Goal: Find specific page/section: Find specific page/section

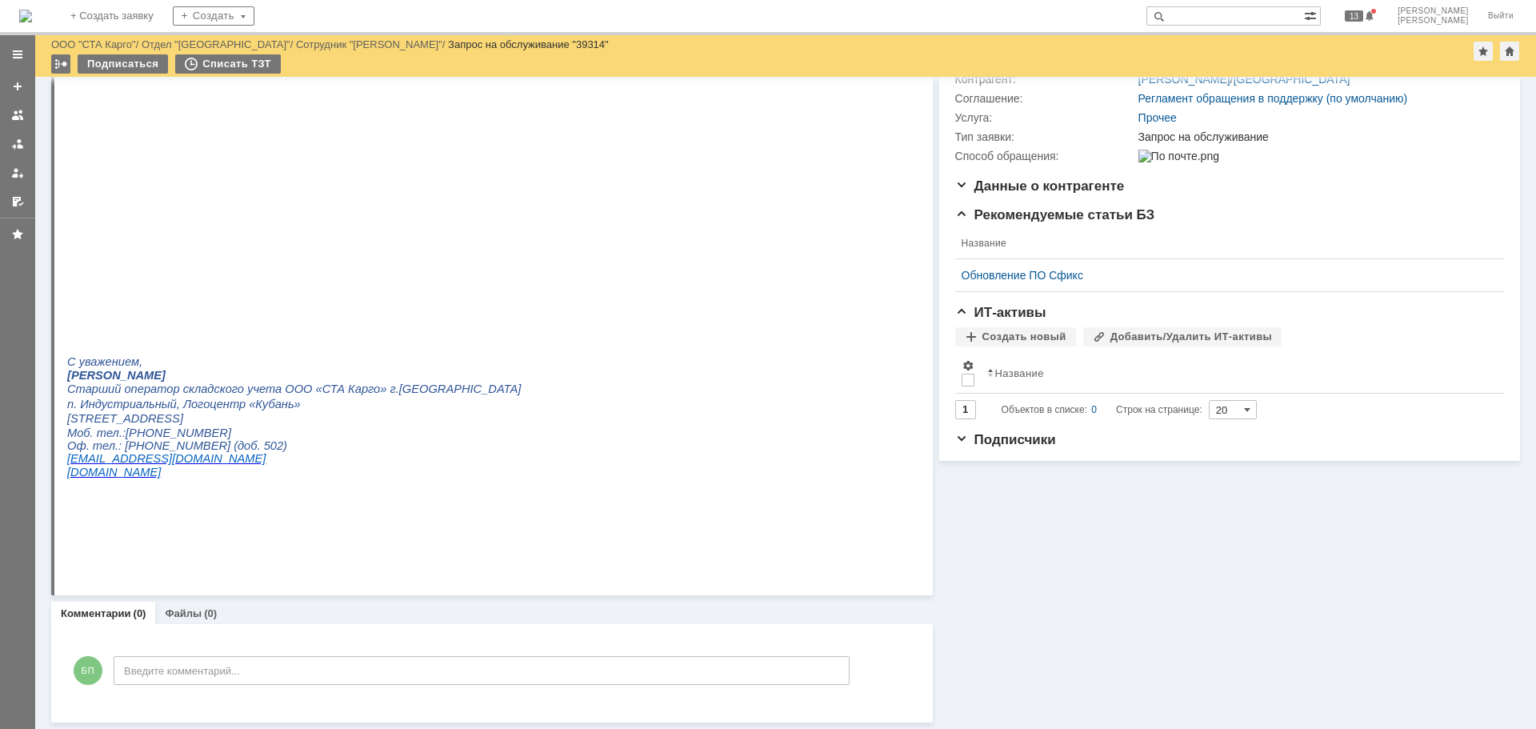
scroll to position [38, 0]
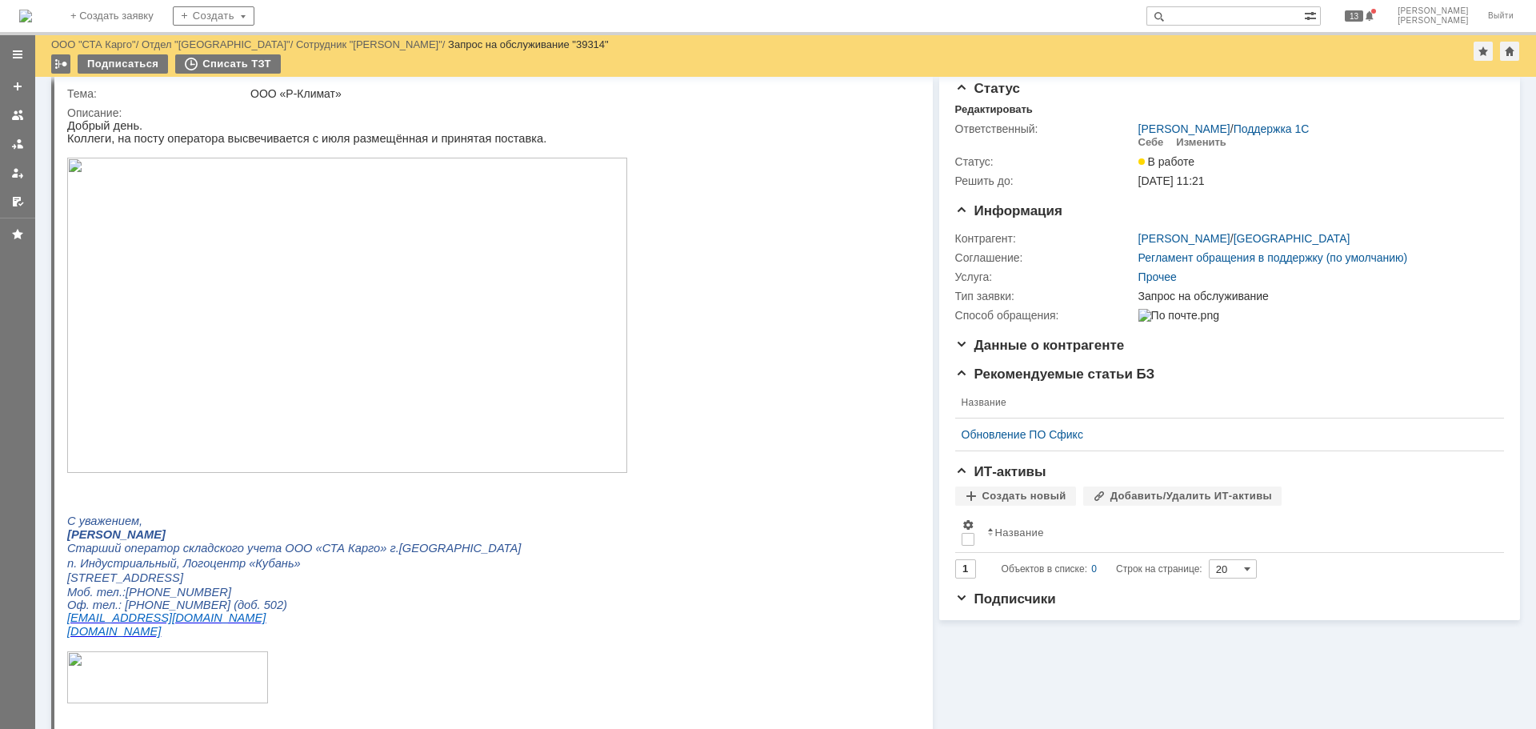
click at [378, 252] on img at bounding box center [347, 315] width 560 height 315
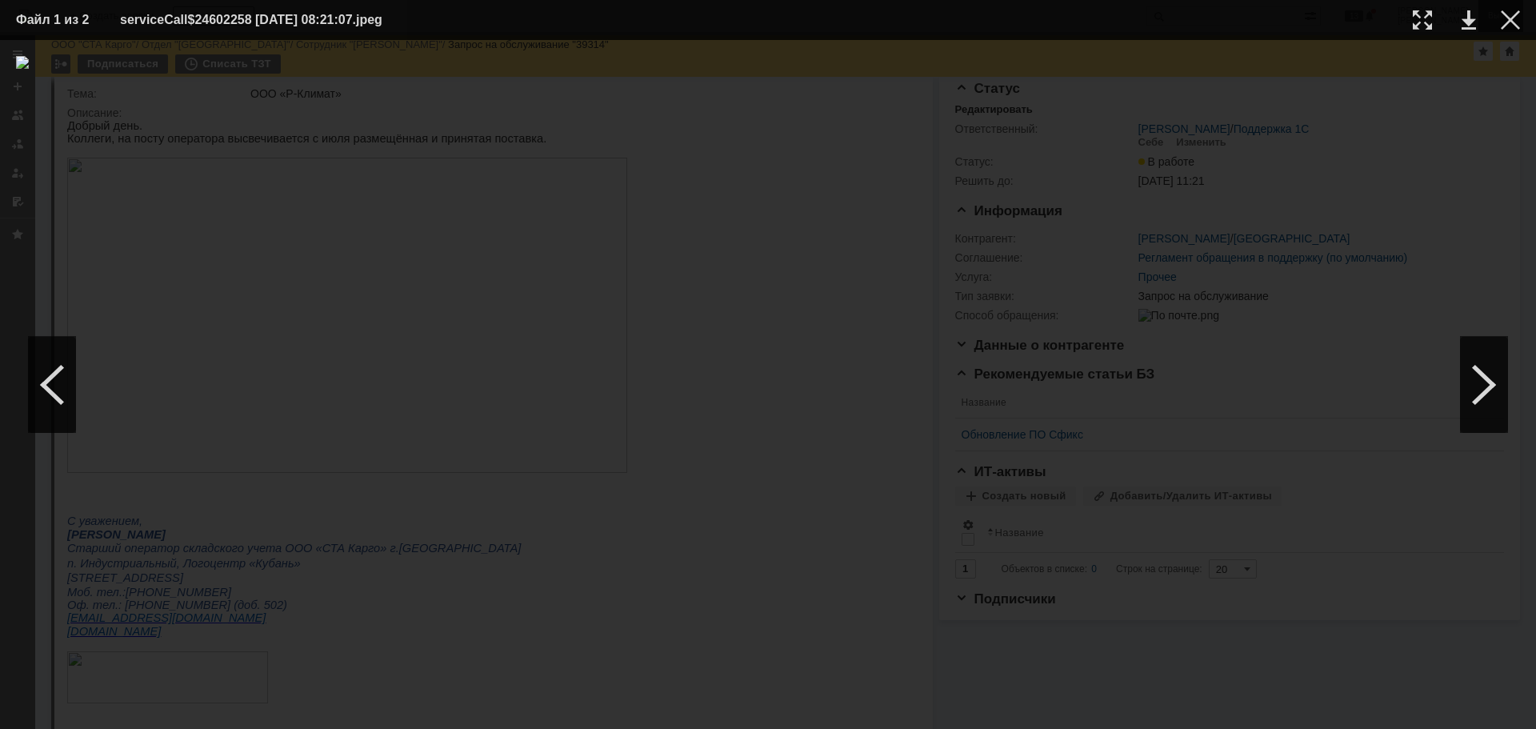
drag, startPoint x: 1504, startPoint y: 17, endPoint x: 1491, endPoint y: 21, distance: 13.4
click at [1504, 17] on div at bounding box center [1509, 19] width 19 height 19
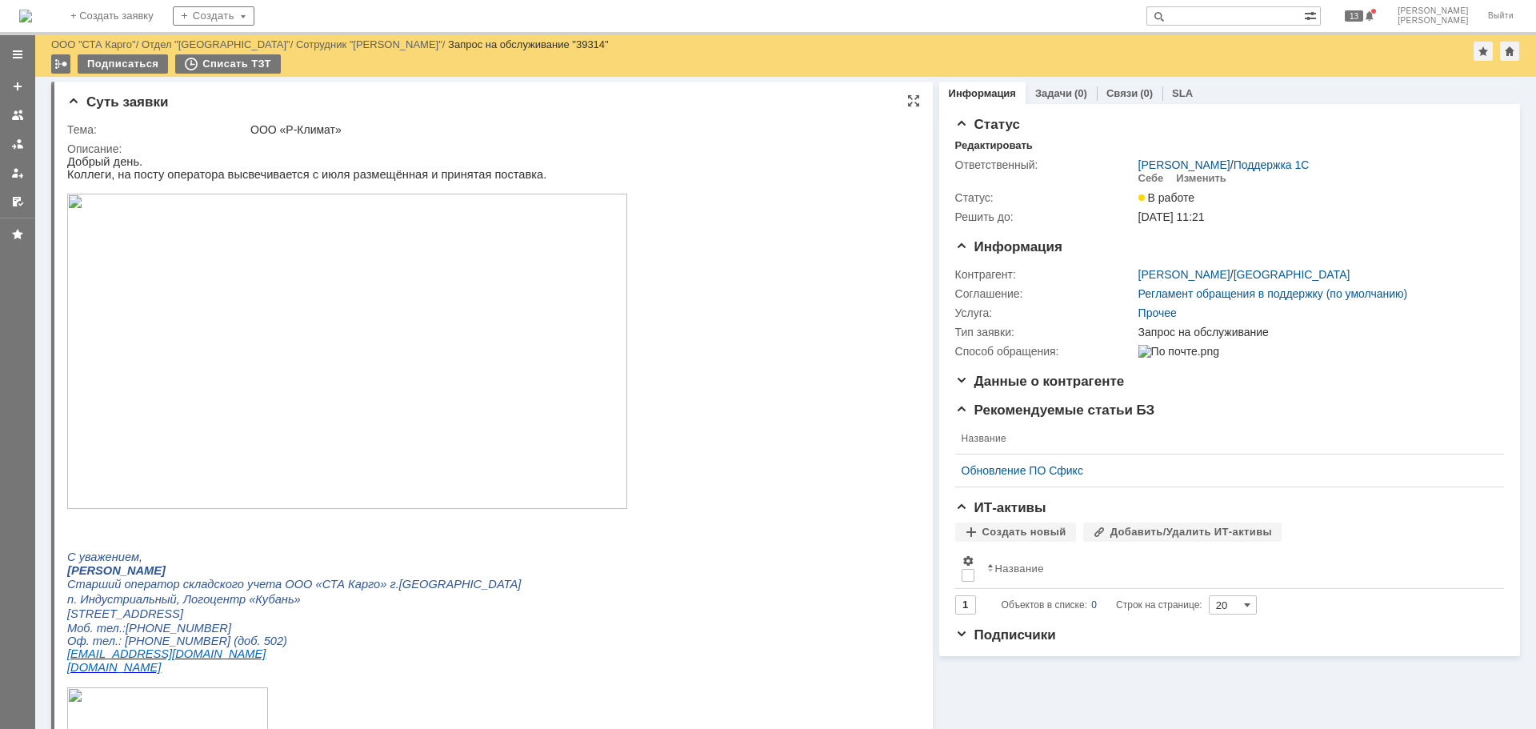
scroll to position [0, 0]
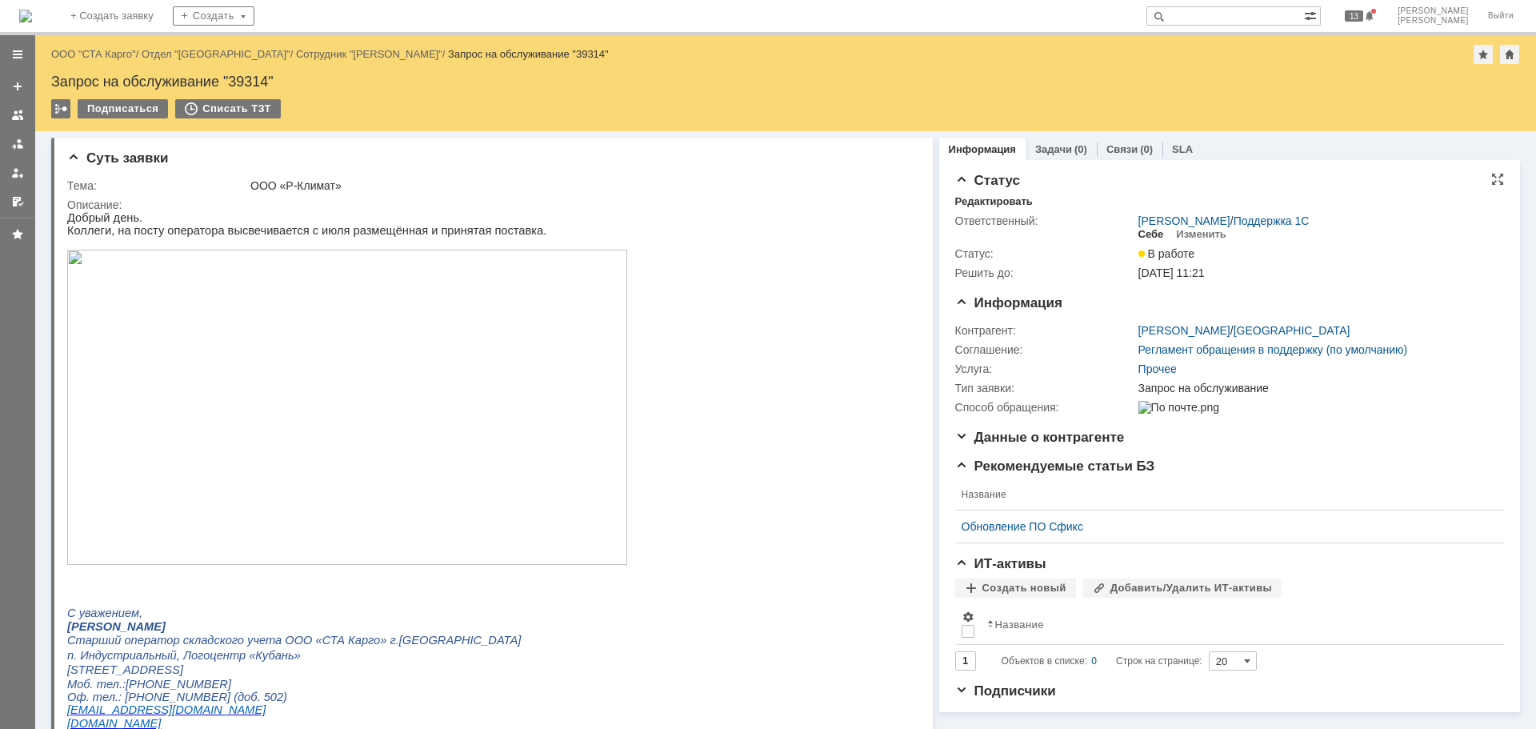
click at [1138, 238] on div "Себе" at bounding box center [1151, 234] width 26 height 13
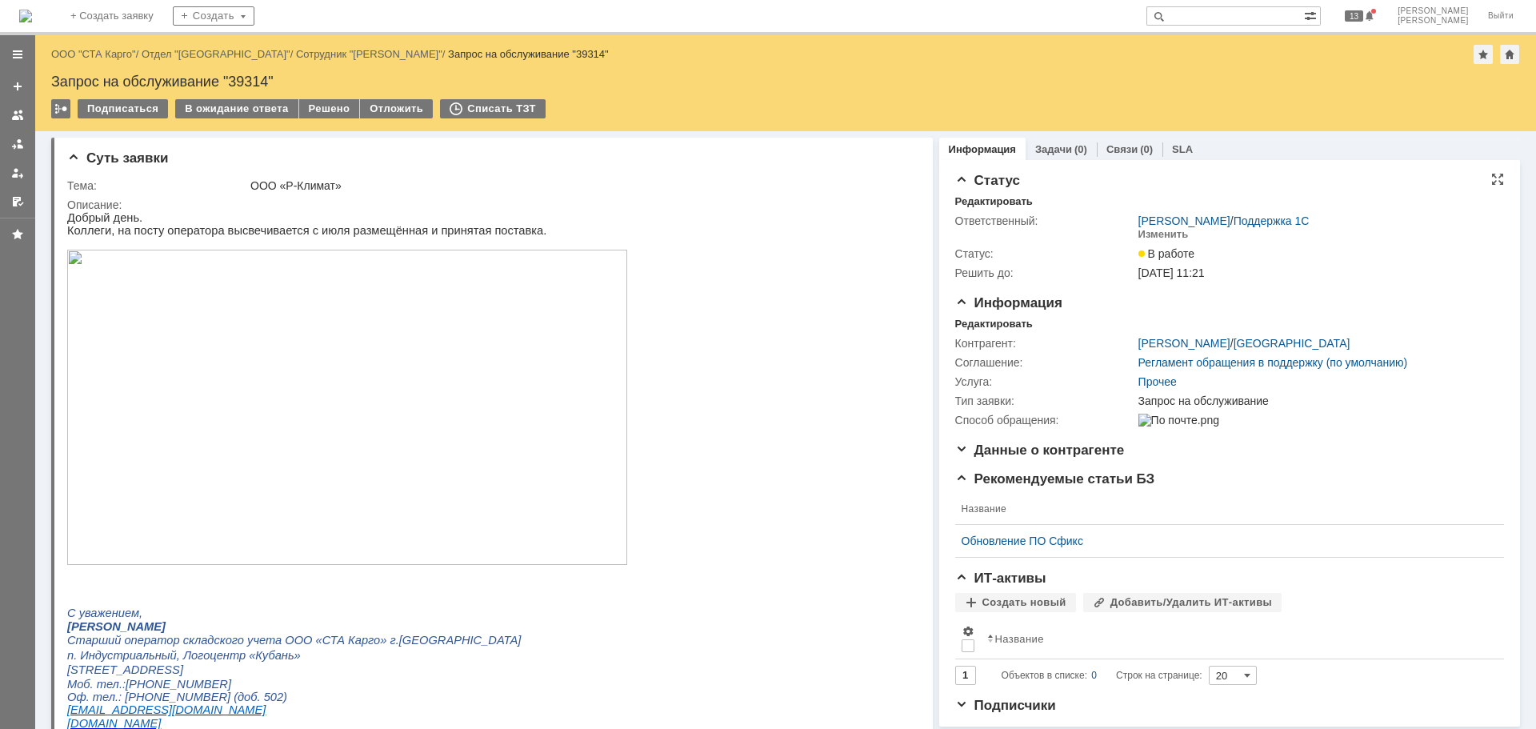
click at [247, 77] on div "Запрос на обслуживание "39314"" at bounding box center [785, 82] width 1469 height 16
copy div "39314"
